Goal: Information Seeking & Learning: Learn about a topic

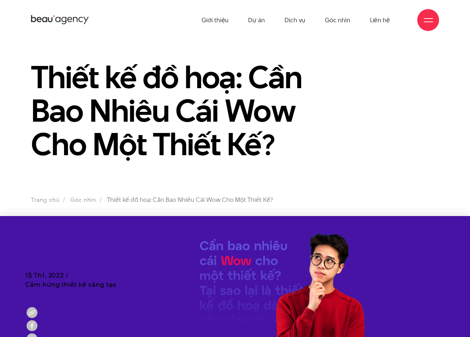
click at [325, 181] on section "Thiết kế đồ hoạ: Cần Bao Nhiêu Cái Wow Cho Một Thiết Kế? Trang chủ Góc nhìn Thi…" at bounding box center [235, 128] width 470 height 176
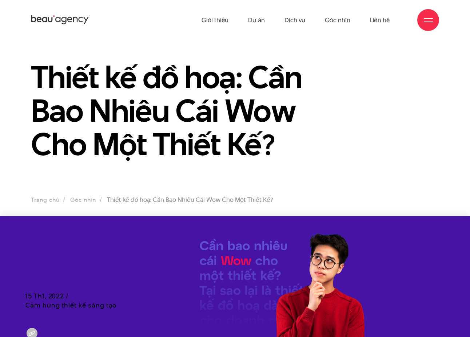
click at [370, 162] on div "Thiết kế đồ hoạ: Cần Bao Nhiêu Cái Wow Cho Một Thiết Kế?" at bounding box center [234, 114] width 419 height 109
click at [367, 135] on div "Thiết kế đồ hoạ: Cần Bao Nhiêu Cái Wow Cho Một Thiết Kế?" at bounding box center [234, 114] width 419 height 109
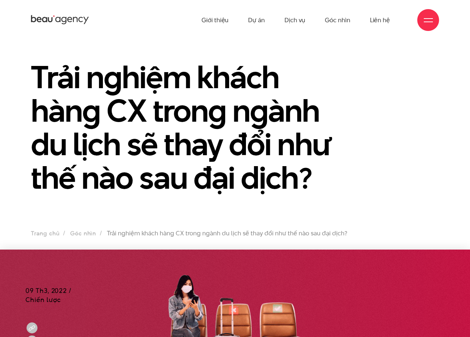
click at [369, 120] on div "Trải nghiệm khách hàng CX trong ngành du lịch sẽ thay đổi như thế nào sau đại d…" at bounding box center [234, 131] width 419 height 143
click at [79, 234] on link "Góc nhìn" at bounding box center [83, 233] width 26 height 8
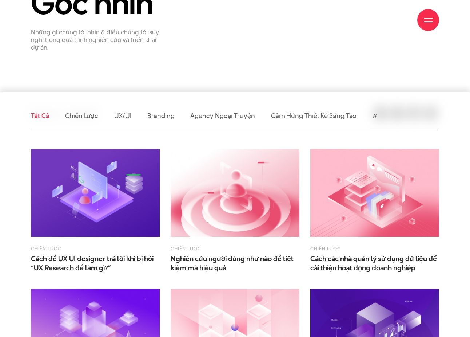
scroll to position [114, 0]
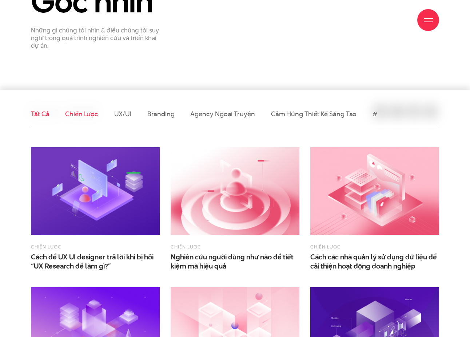
click at [69, 115] on link "Chiến lược" at bounding box center [81, 113] width 33 height 9
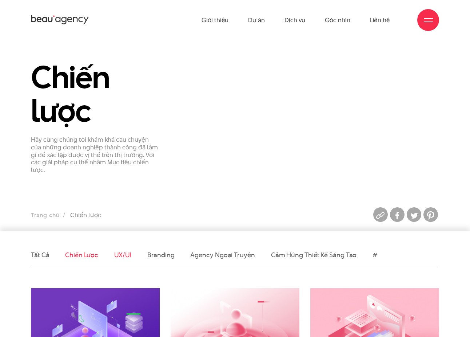
click at [121, 253] on link "UX/UI" at bounding box center [122, 254] width 17 height 9
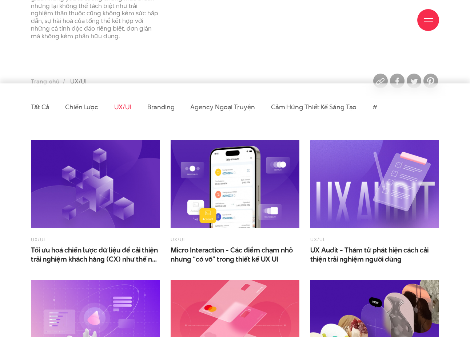
scroll to position [204, 0]
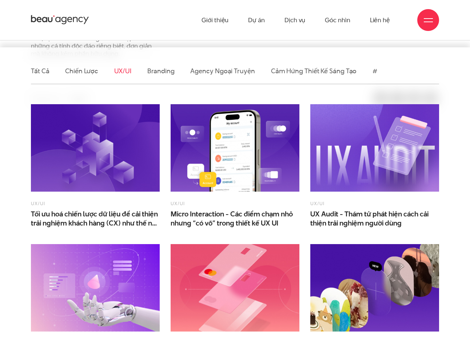
click at [111, 174] on img at bounding box center [95, 148] width 129 height 88
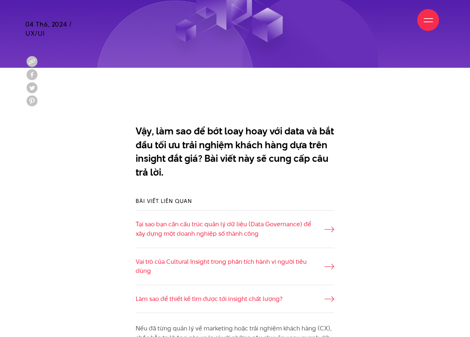
scroll to position [346, 0]
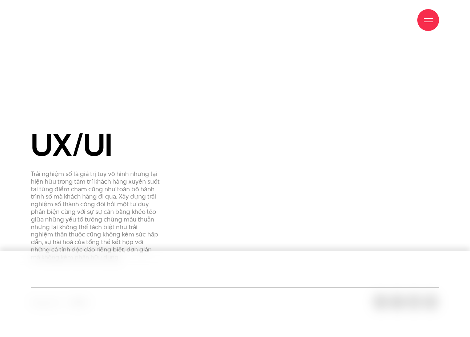
scroll to position [204, 0]
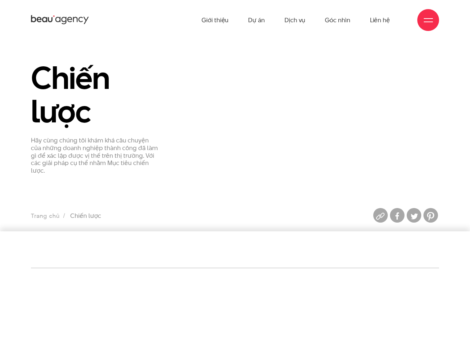
scroll to position [3, 0]
